Goal: Find specific page/section: Find specific page/section

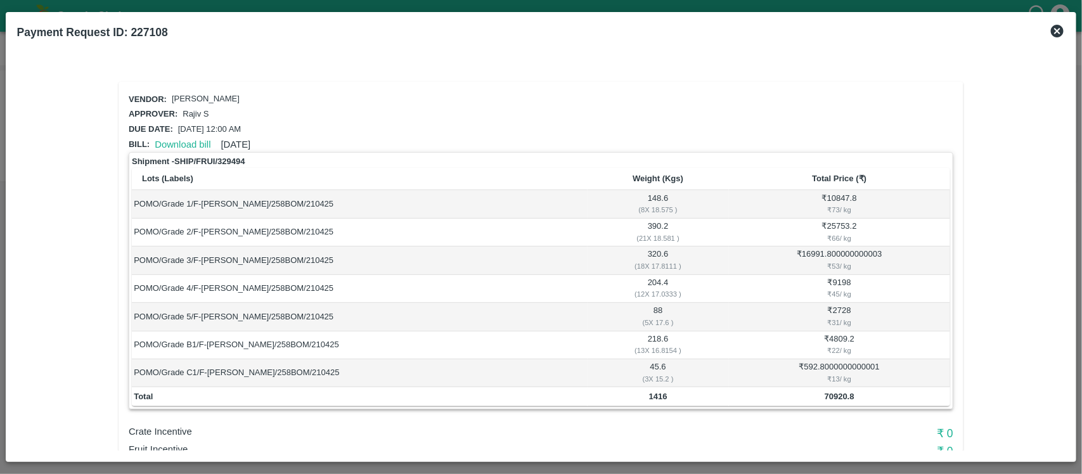
click at [1060, 26] on icon at bounding box center [1056, 31] width 13 height 13
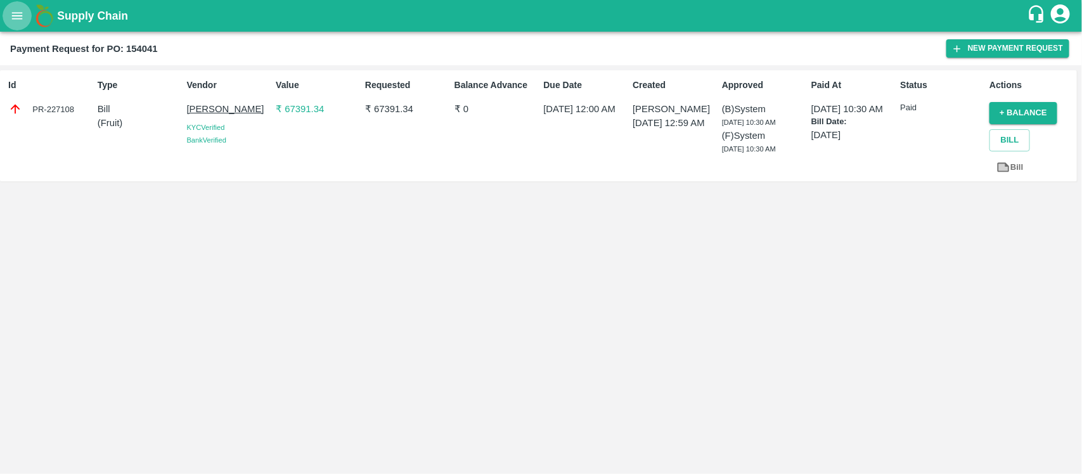
click at [13, 1] on button "open drawer" at bounding box center [17, 15] width 29 height 29
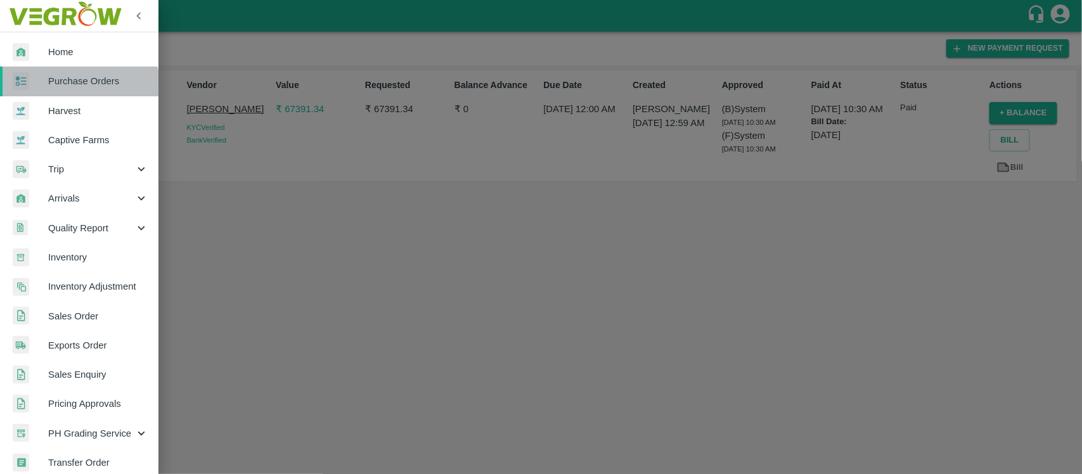
click at [68, 89] on link "Purchase Orders" at bounding box center [79, 81] width 158 height 29
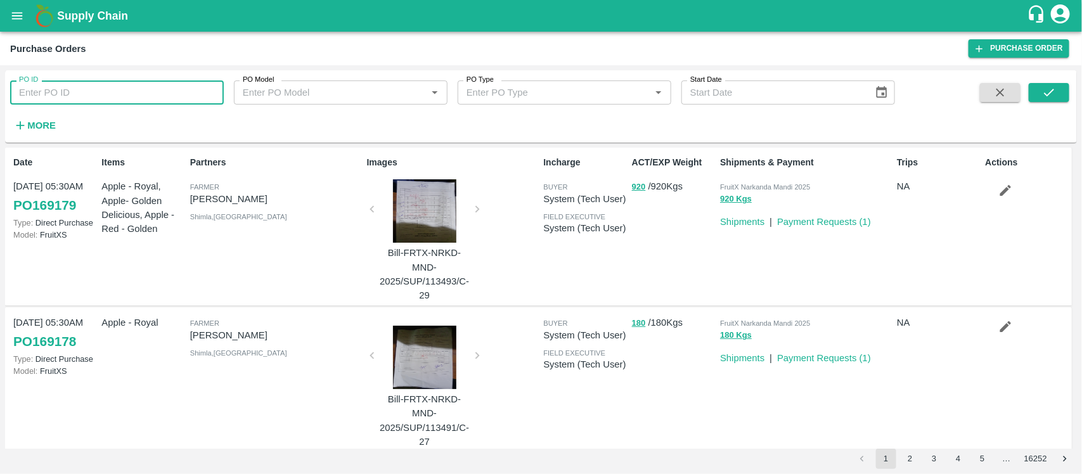
click at [94, 87] on input "PO ID" at bounding box center [117, 92] width 214 height 24
paste input "162915"
type input "162915"
click at [1065, 90] on button "submit" at bounding box center [1048, 92] width 41 height 19
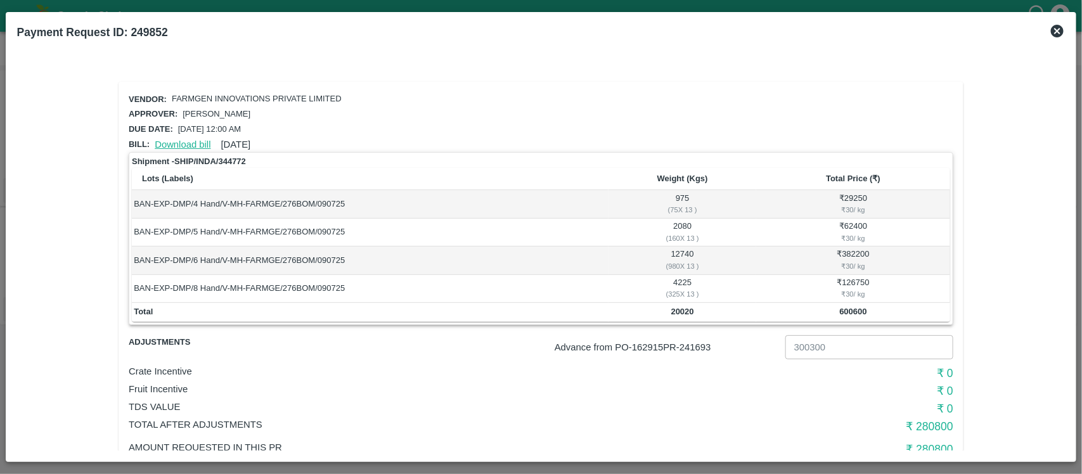
click at [195, 139] on link "Download bill" at bounding box center [183, 144] width 56 height 10
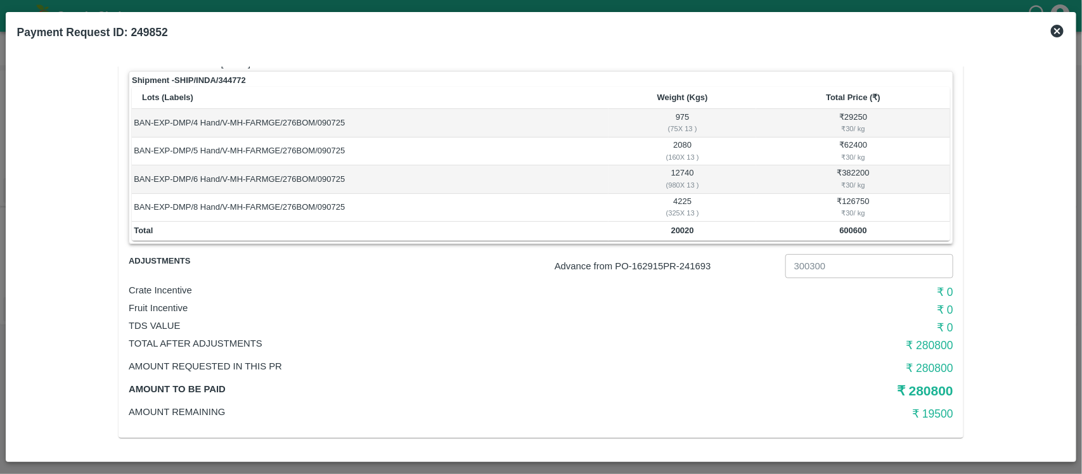
click at [935, 387] on h5 "₹ 280800" at bounding box center [815, 391] width 275 height 18
copy h5 "280800"
click at [944, 412] on h6 "₹ 19500" at bounding box center [815, 414] width 275 height 18
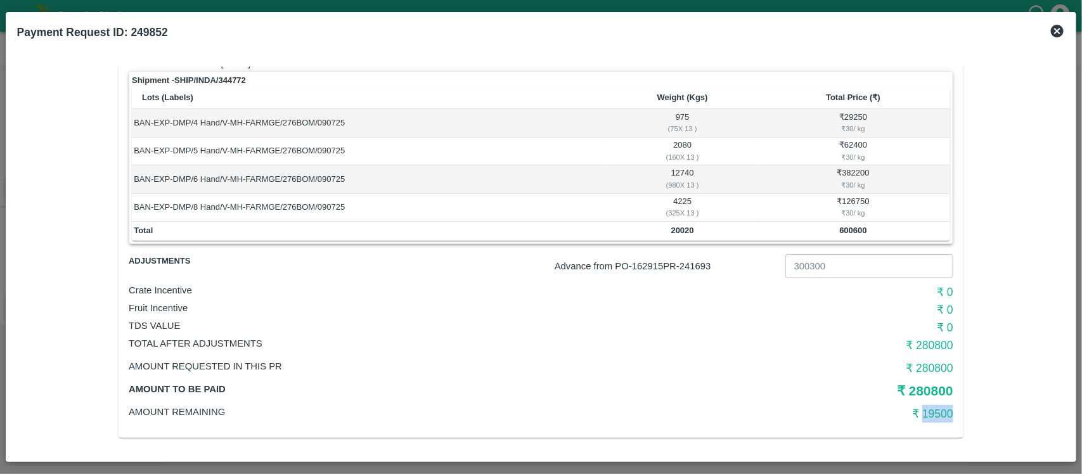
click at [944, 412] on h6 "₹ 19500" at bounding box center [815, 414] width 275 height 18
copy h6 "19500"
